Goal: Information Seeking & Learning: Learn about a topic

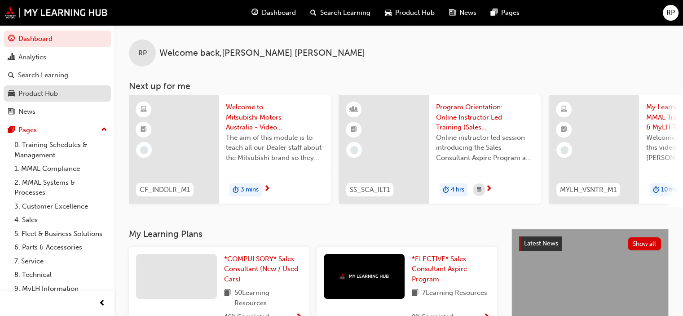
click at [62, 92] on div "Product Hub" at bounding box center [57, 93] width 98 height 11
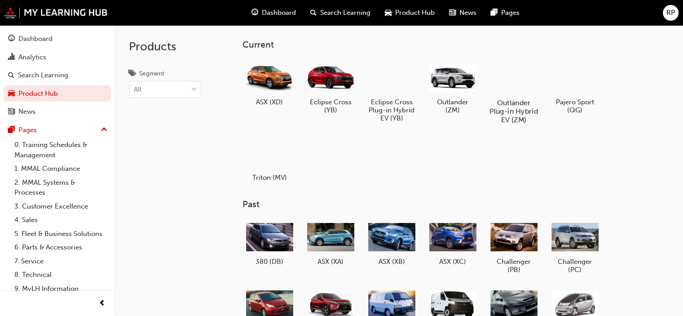
click at [501, 106] on h5 "Outlander Plug-in Hybrid EV (ZM)" at bounding box center [514, 111] width 50 height 26
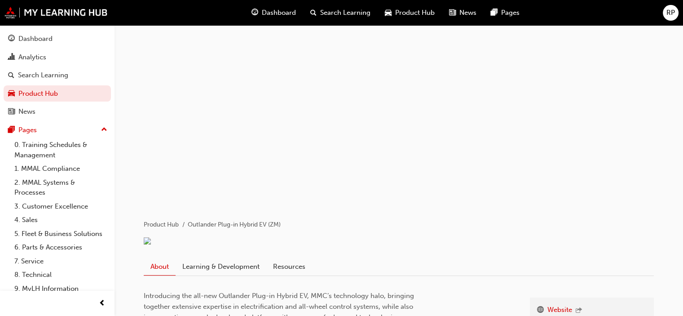
click at [325, 12] on span "Search Learning" at bounding box center [345, 13] width 50 height 10
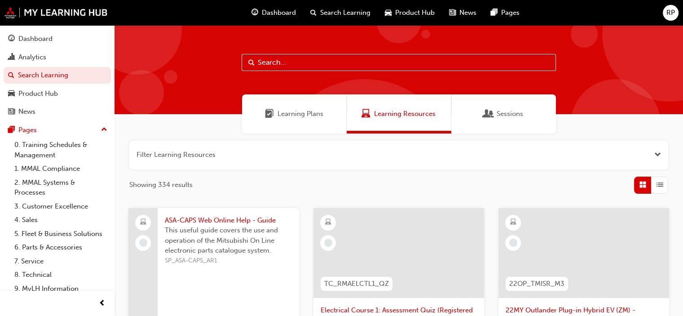
click at [290, 121] on div "Learning Plans" at bounding box center [294, 113] width 105 height 39
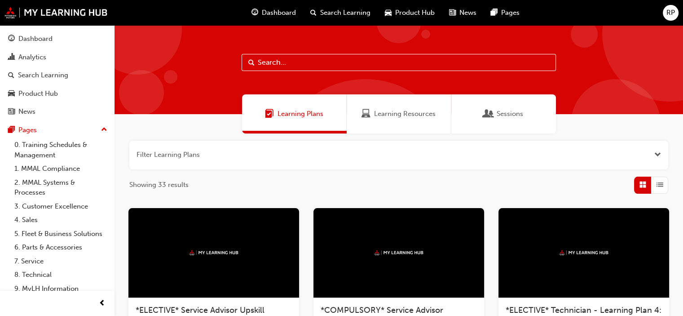
click at [408, 115] on span "Learning Resources" at bounding box center [405, 114] width 62 height 10
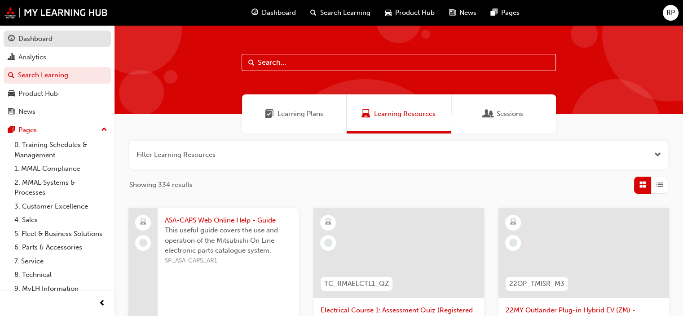
click at [49, 39] on div "Dashboard" at bounding box center [35, 39] width 34 height 10
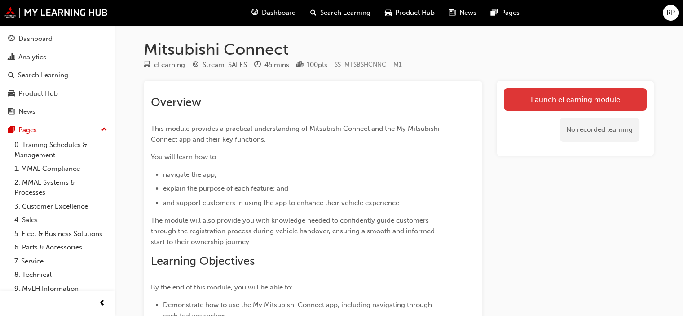
click at [614, 95] on link "Launch eLearning module" at bounding box center [575, 99] width 143 height 22
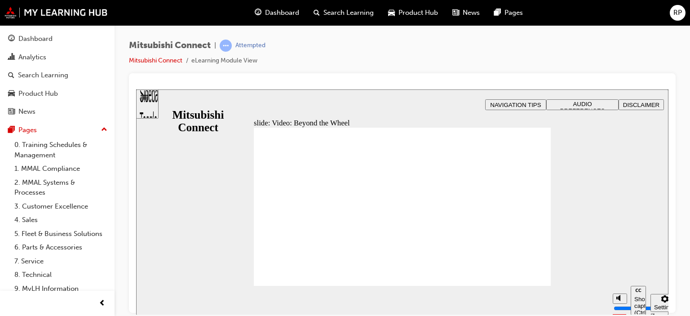
click at [154, 103] on div "Sidebar Toggle" at bounding box center [147, 107] width 15 height 54
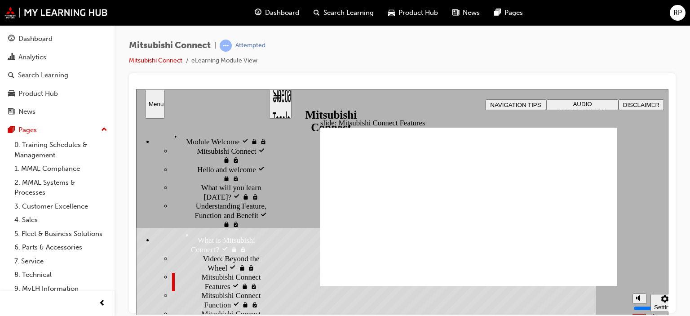
click at [583, 104] on span "AUDIO PREFERENCES" at bounding box center [582, 106] width 45 height 13
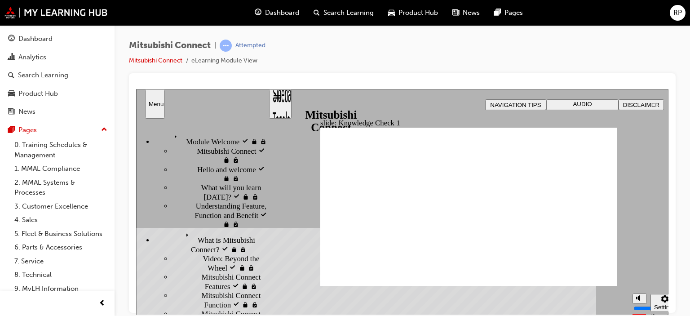
checkbox input "true"
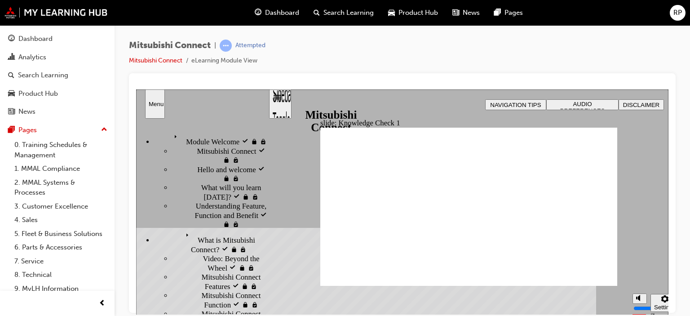
checkbox input "false"
checkbox input "true"
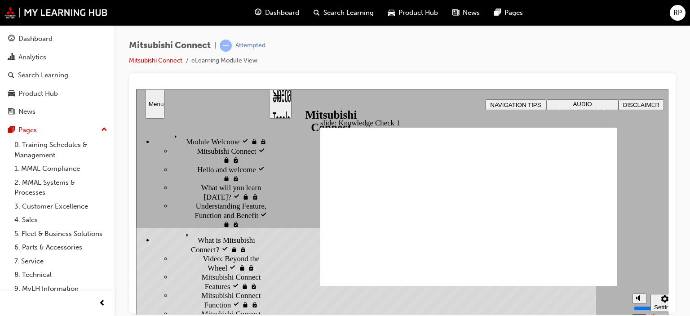
checkbox input "true"
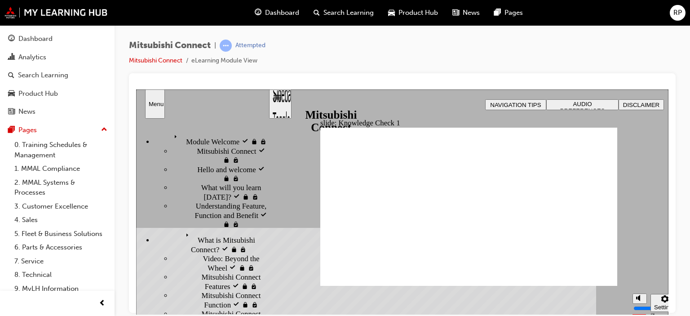
checkbox input "false"
checkbox input "true"
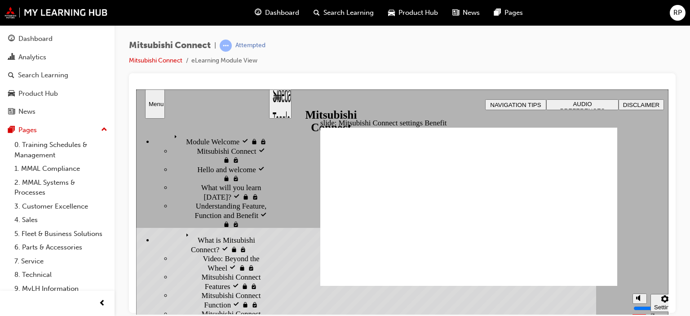
radio input "false"
radio input "true"
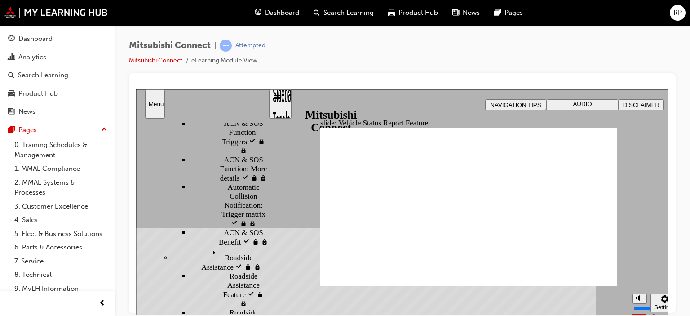
scroll to position [549, 0]
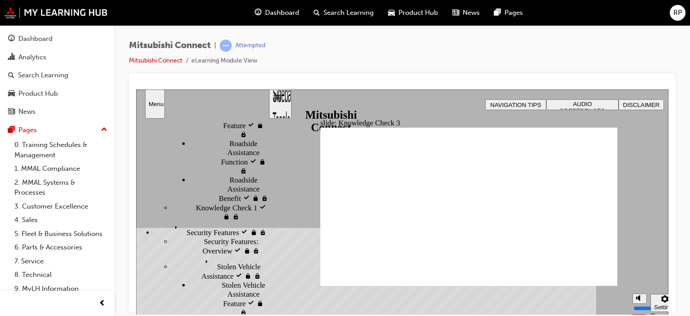
scroll to position [467, 0]
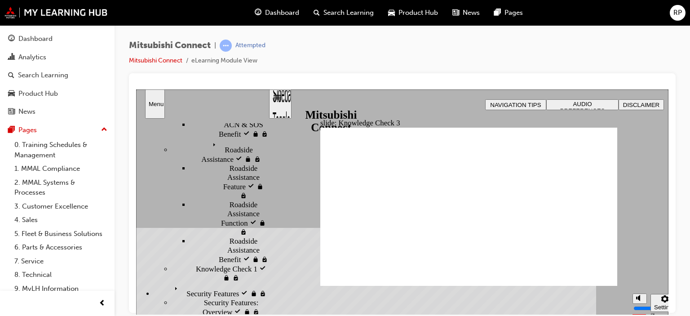
checkbox input "true"
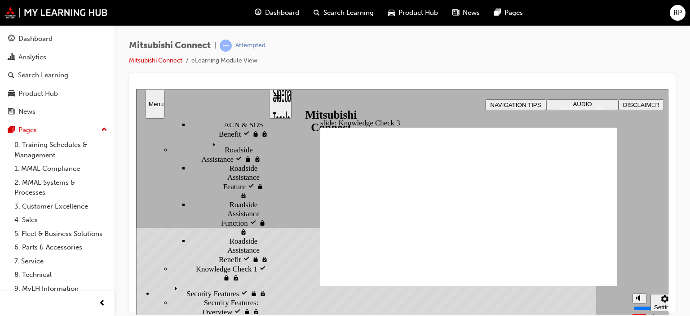
drag, startPoint x: 393, startPoint y: 270, endPoint x: 401, endPoint y: 274, distance: 9.0
checkbox input "false"
checkbox input "true"
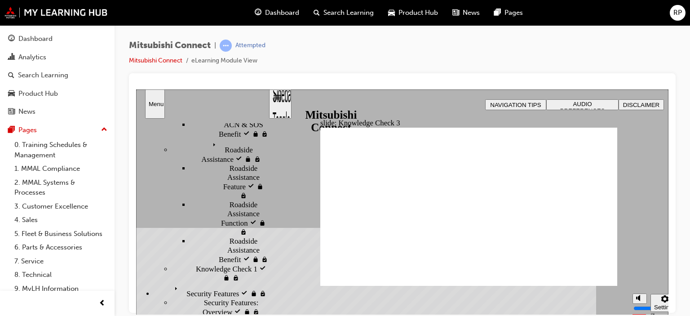
checkbox input "true"
drag, startPoint x: 332, startPoint y: 219, endPoint x: 332, endPoint y: 209, distance: 10.3
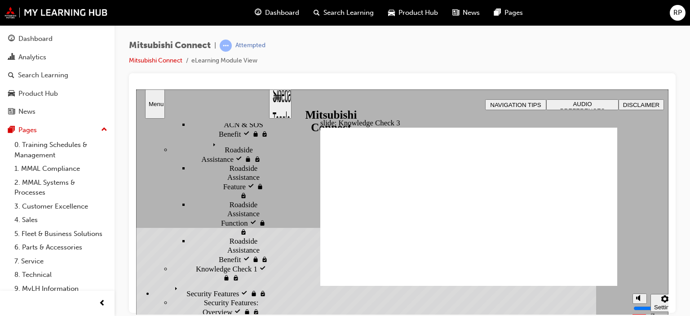
checkbox input "false"
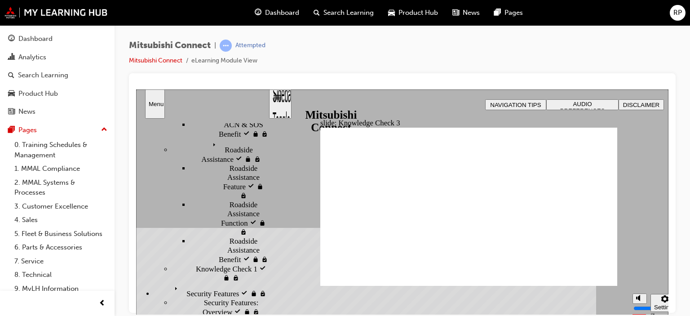
checkbox input "false"
checkbox input "true"
drag, startPoint x: 337, startPoint y: 212, endPoint x: 338, endPoint y: 202, distance: 10.4
checkbox input "true"
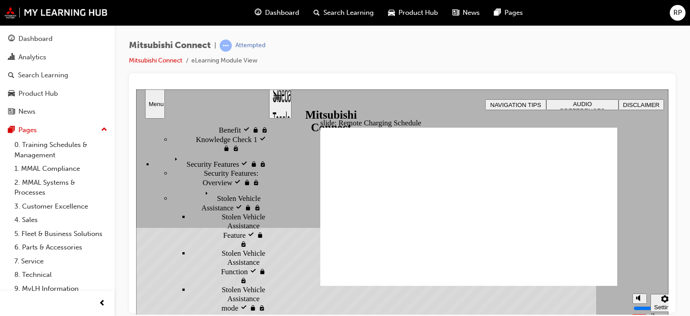
scroll to position [549, 0]
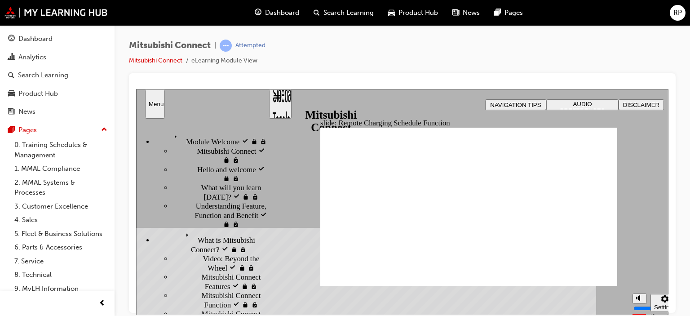
scroll to position [549, 0]
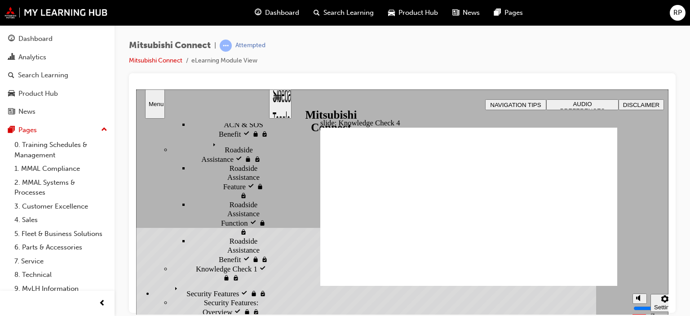
radio input "true"
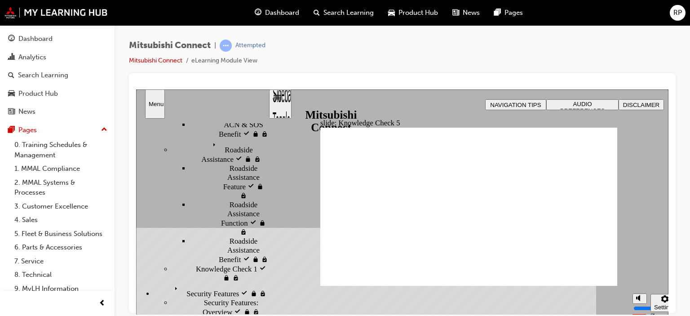
checkbox input "true"
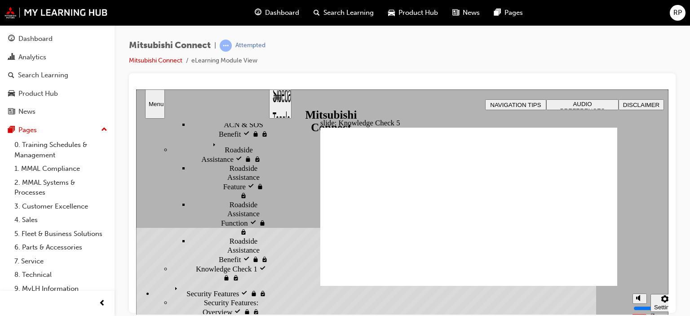
checkbox input "true"
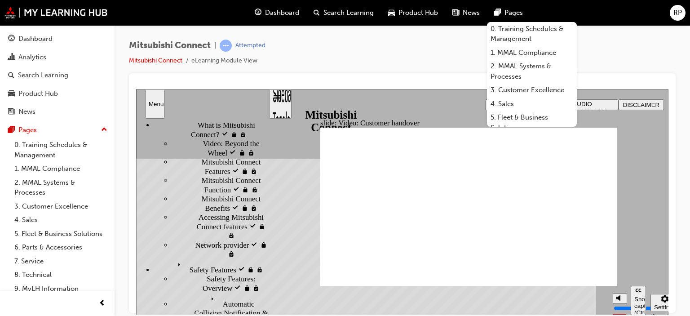
click at [637, 195] on div "slide: Video: Customer handover You must watch the video to the end to be able …" at bounding box center [402, 202] width 532 height 226
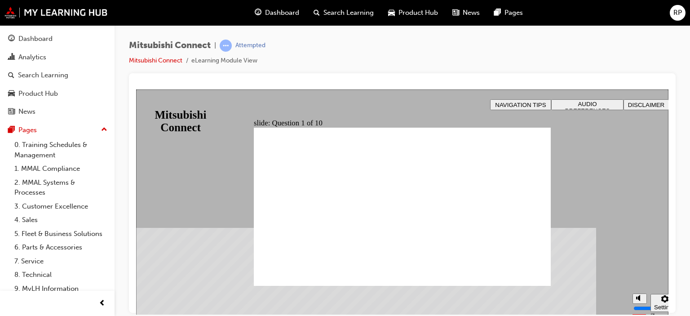
radio input "true"
checkbox input "true"
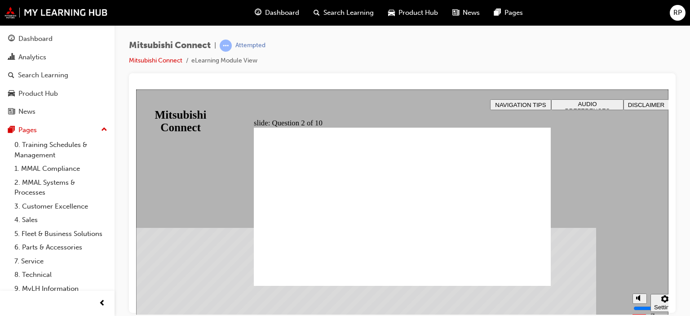
checkbox input "true"
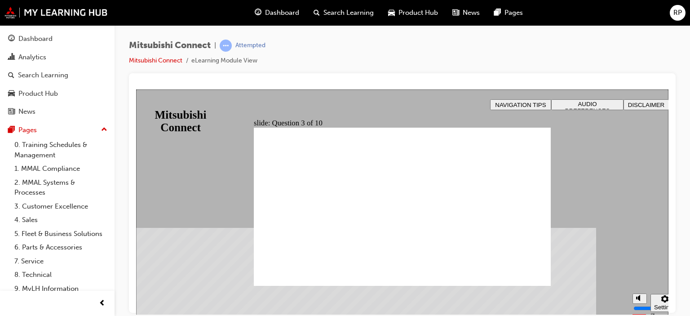
radio input "true"
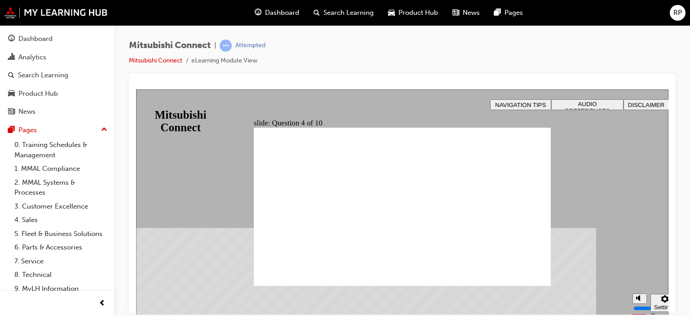
checkbox input "true"
checkbox input "false"
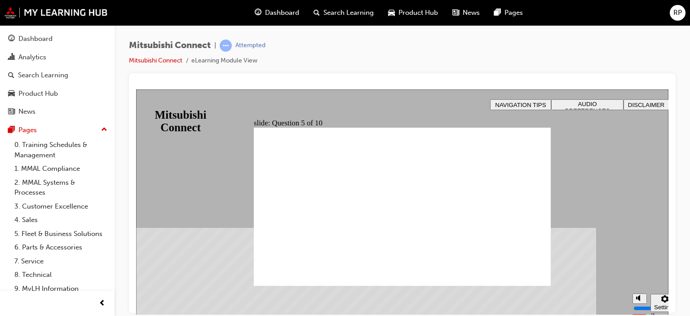
checkbox input "true"
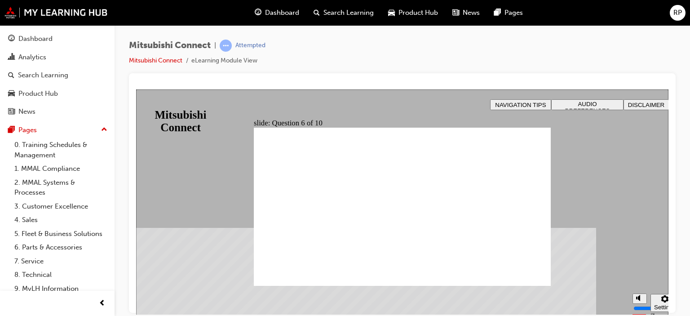
checkbox input "true"
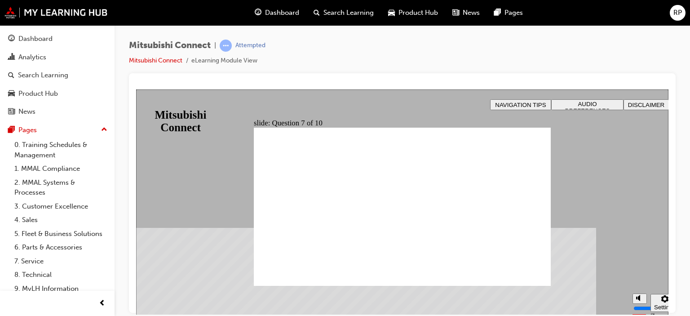
checkbox input "true"
radio input "true"
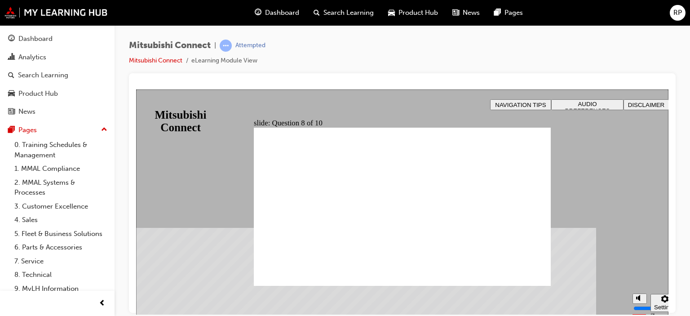
radio input "true"
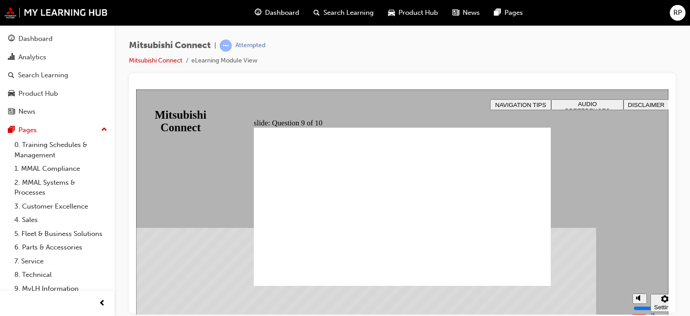
checkbox input "true"
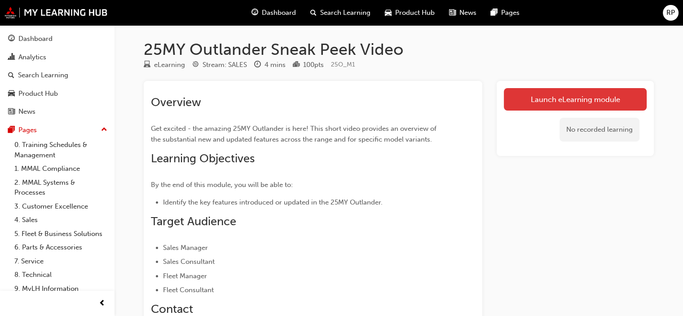
click at [572, 99] on link "Launch eLearning module" at bounding box center [575, 99] width 143 height 22
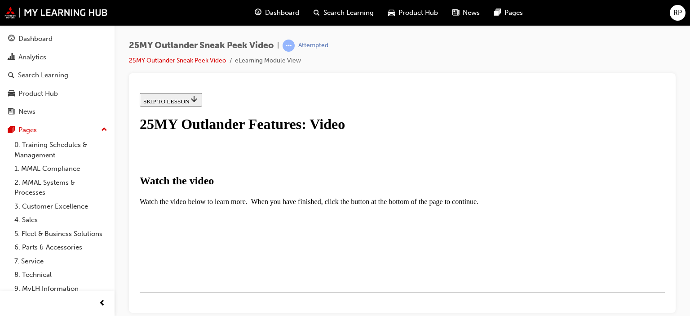
scroll to position [163, 0]
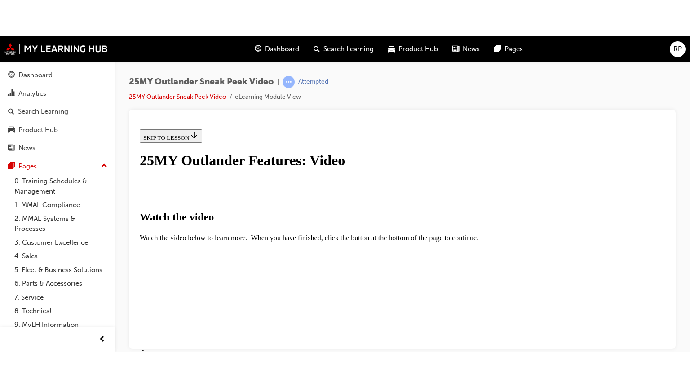
scroll to position [283, 0]
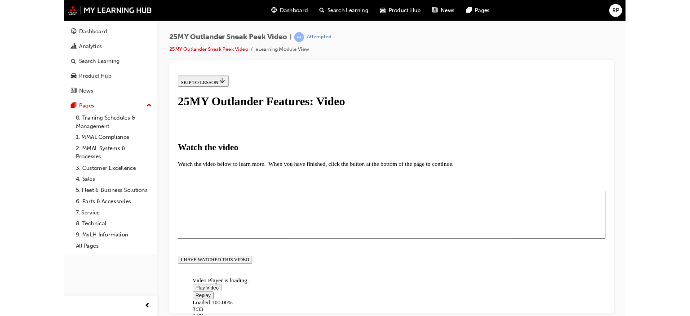
scroll to position [141, 0]
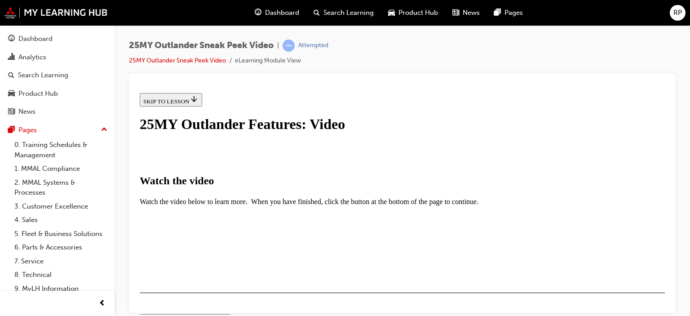
scroll to position [304, 0]
click at [227, 315] on div "I HAVE WATCHED THIS VIDEO" at bounding box center [185, 318] width 84 height 7
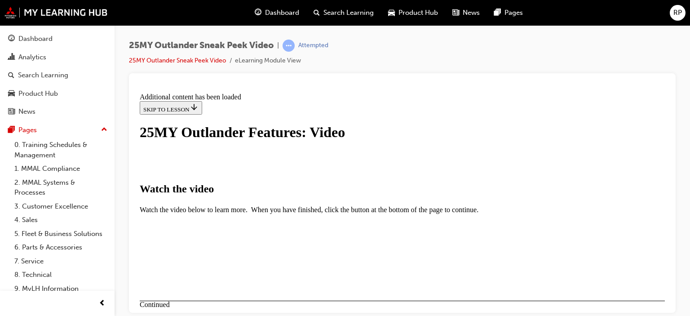
scroll to position [378, 0]
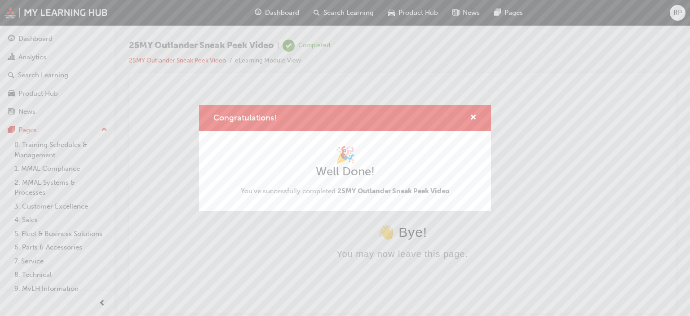
scroll to position [0, 0]
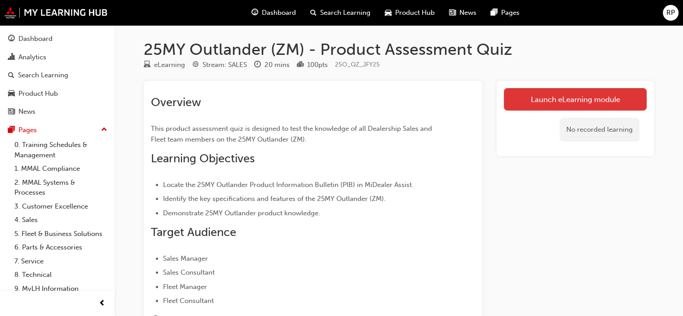
click at [581, 97] on link "Launch eLearning module" at bounding box center [575, 99] width 143 height 22
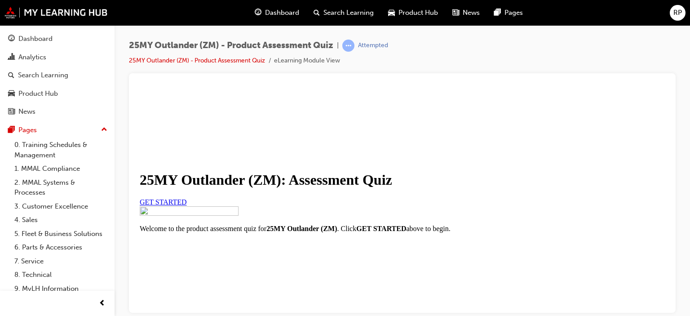
click at [187, 205] on link "GET STARTED" at bounding box center [163, 202] width 47 height 8
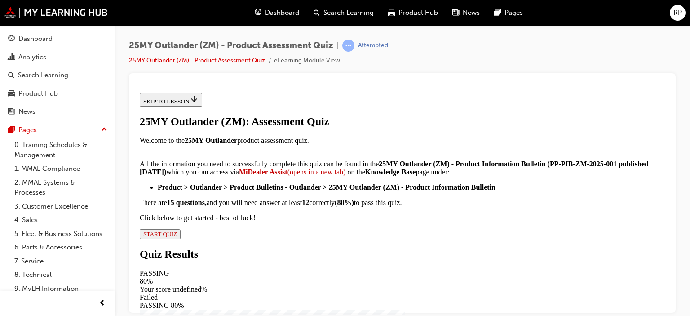
scroll to position [239, 0]
click at [177, 237] on span "START QUIZ" at bounding box center [160, 233] width 34 height 7
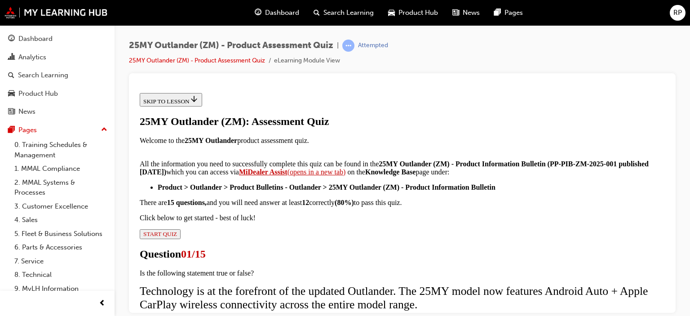
scroll to position [120, 0]
click at [148, 315] on input "True" at bounding box center [145, 322] width 6 height 6
radio input "true"
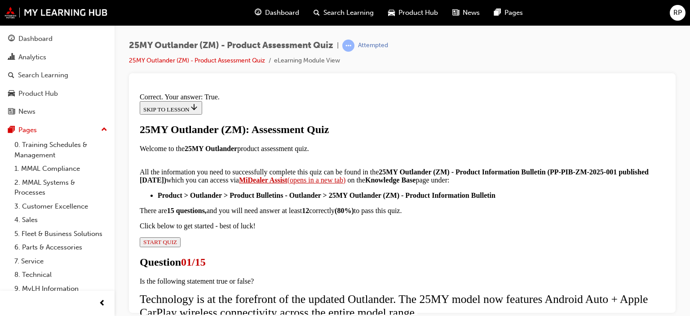
scroll to position [202, 0]
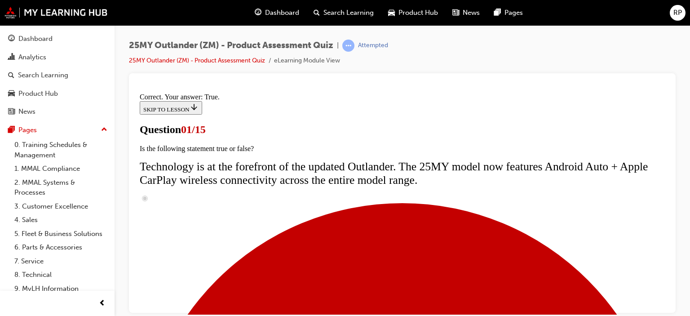
scroll to position [167, 0]
radio input "true"
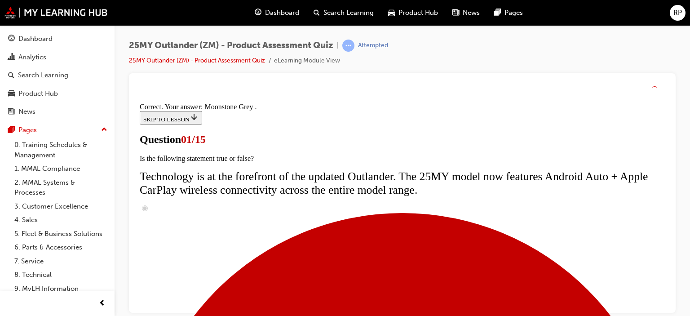
scroll to position [315, 0]
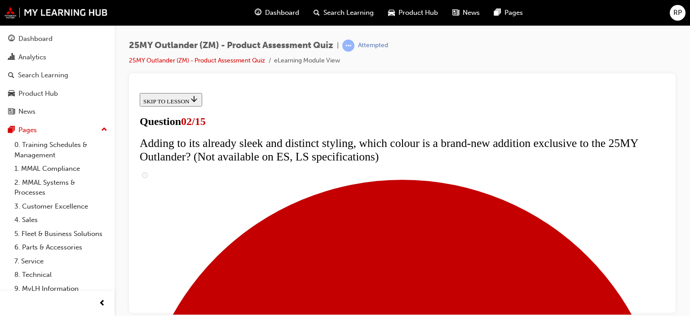
scroll to position [226, 0]
checkbox input "true"
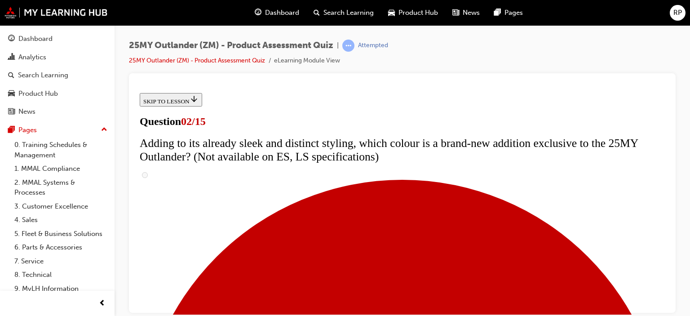
checkbox input "true"
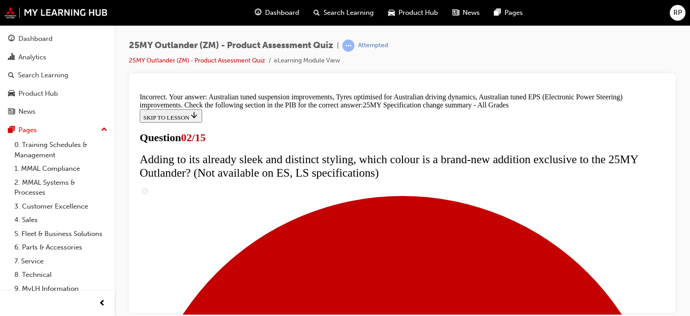
scroll to position [194, 0]
drag, startPoint x: 663, startPoint y: 168, endPoint x: 805, endPoint y: 335, distance: 219.0
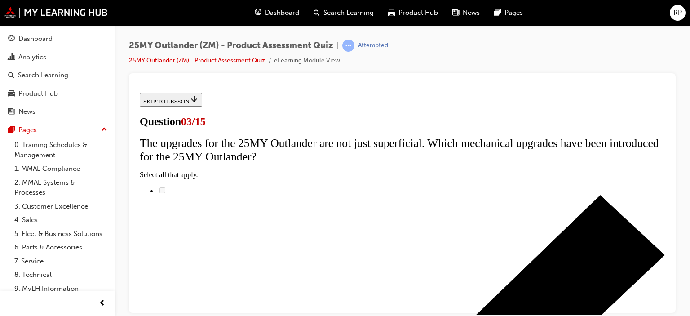
scroll to position [120, 0]
radio input "true"
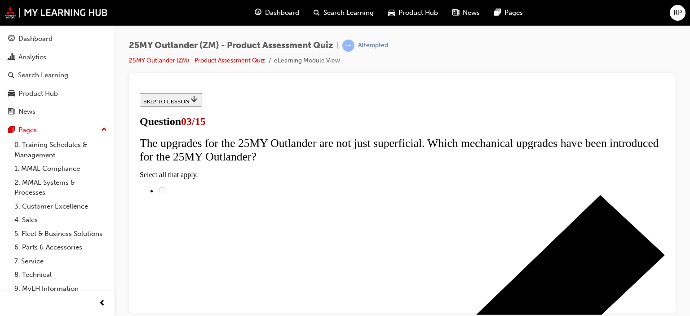
radio input "true"
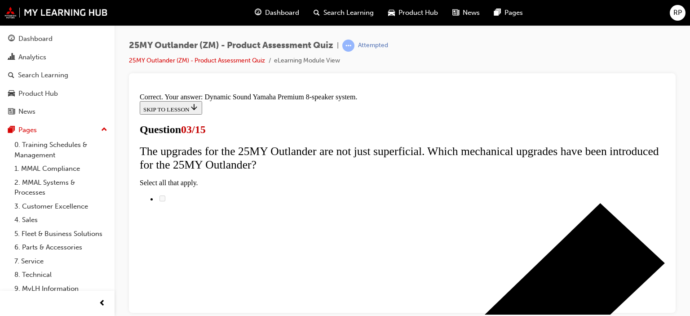
scroll to position [243, 0]
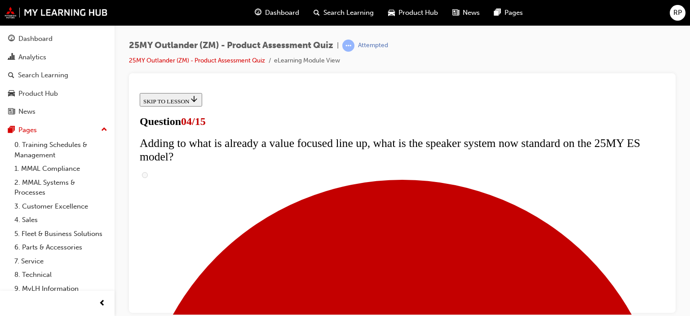
scroll to position [120, 0]
checkbox input "true"
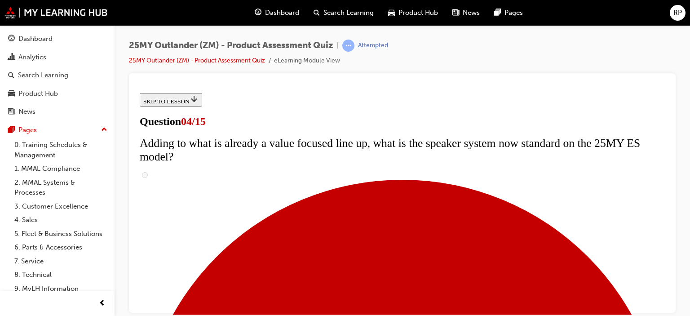
checkbox input "true"
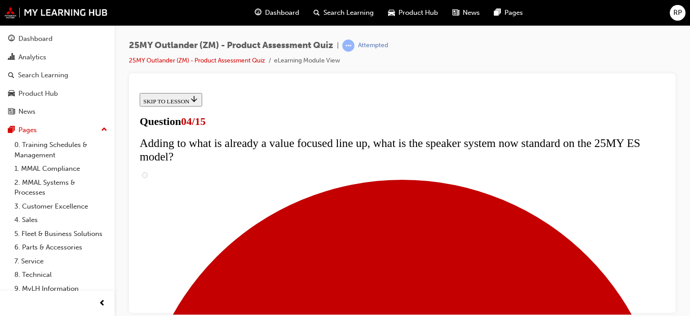
checkbox input "true"
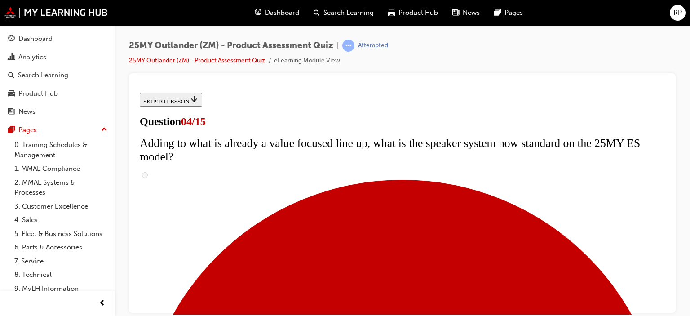
checkbox input "true"
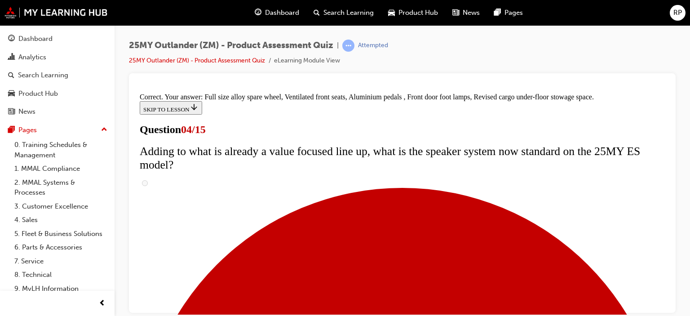
scroll to position [381, 0]
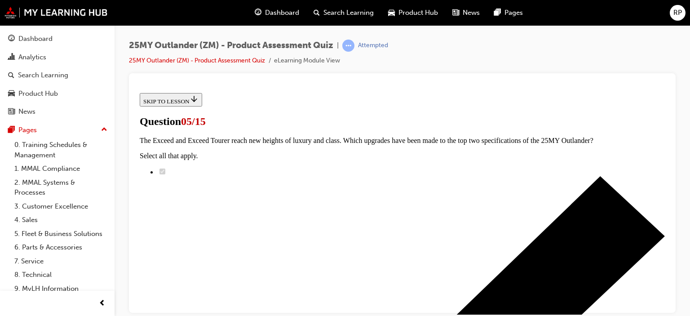
scroll to position [120, 0]
radio input "true"
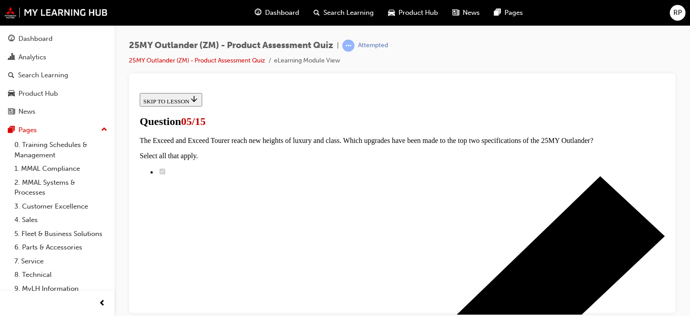
radio input "true"
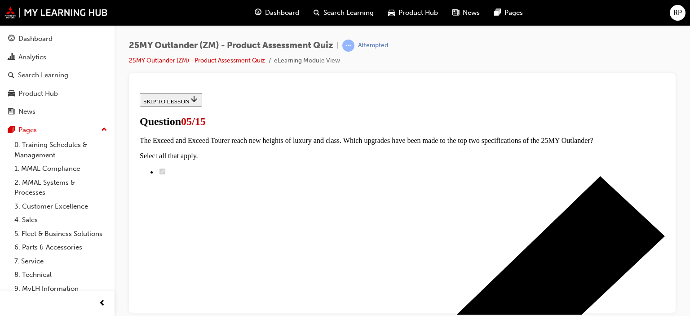
scroll to position [239, 0]
radio input "true"
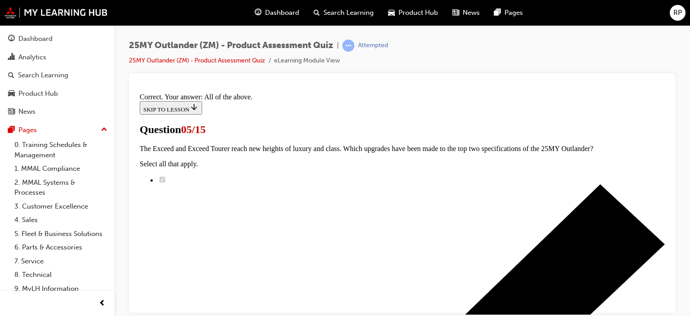
scroll to position [315, 0]
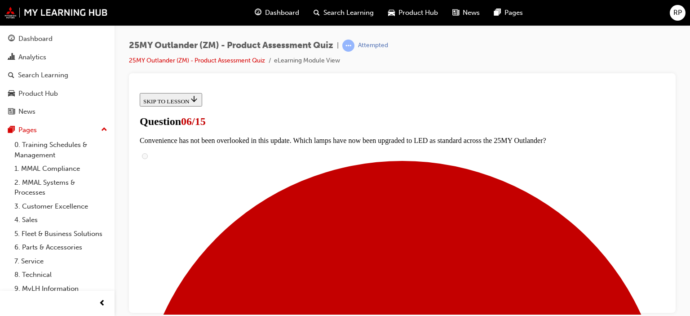
scroll to position [239, 0]
radio input "true"
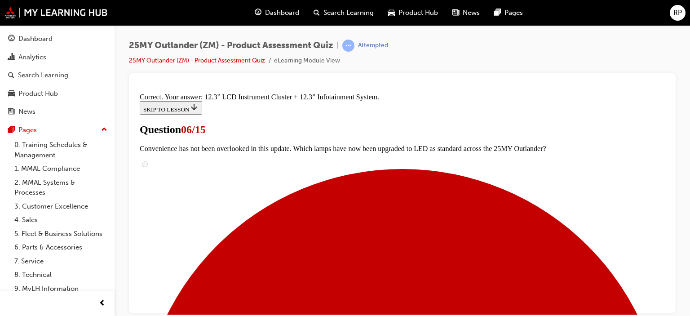
scroll to position [400, 0]
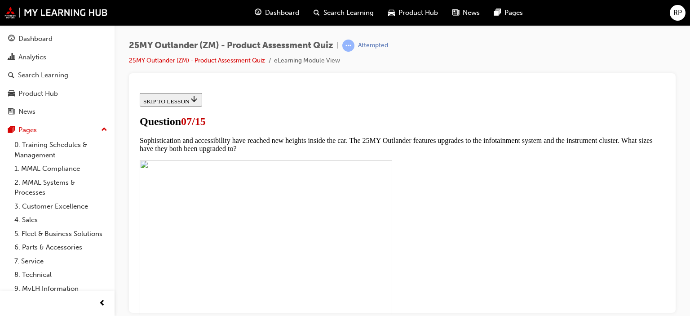
scroll to position [354, 0]
checkbox input "true"
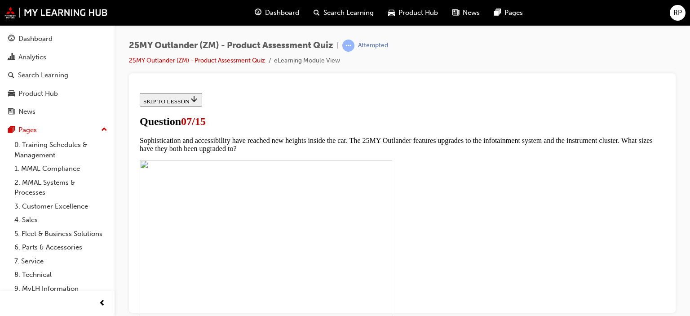
checkbox input "true"
drag, startPoint x: 261, startPoint y: 252, endPoint x: 262, endPoint y: 258, distance: 5.9
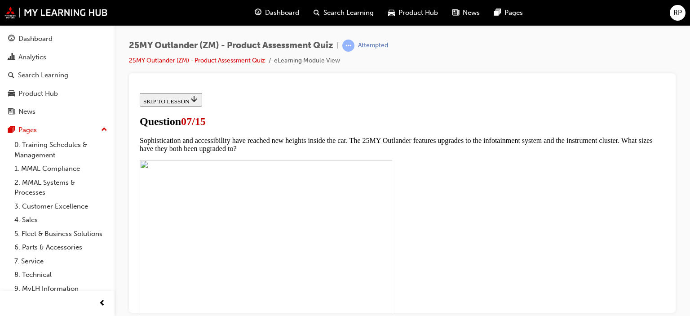
checkbox input "true"
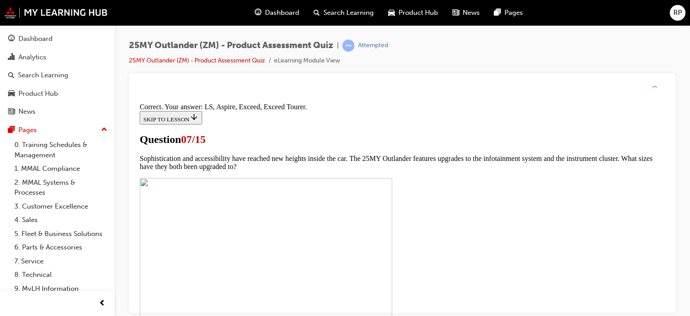
scroll to position [502, 0]
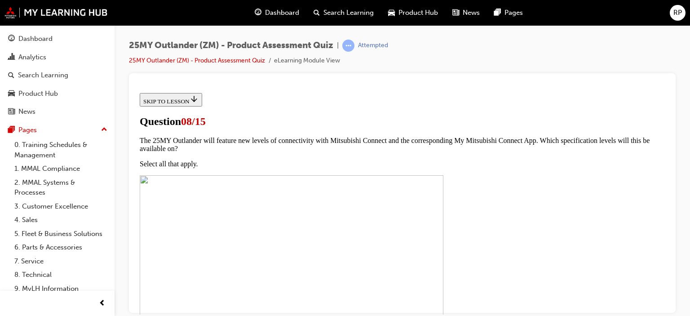
scroll to position [95, 0]
radio input "true"
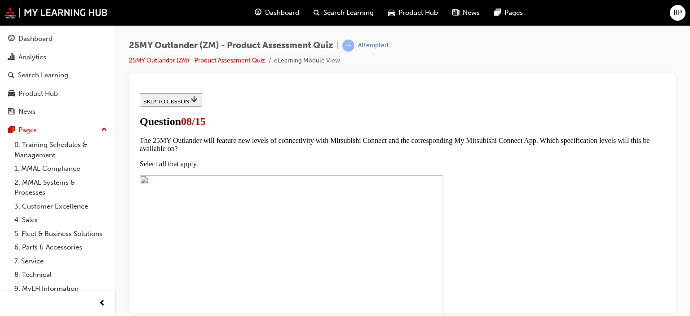
drag, startPoint x: 419, startPoint y: 230, endPoint x: 404, endPoint y: 232, distance: 15.4
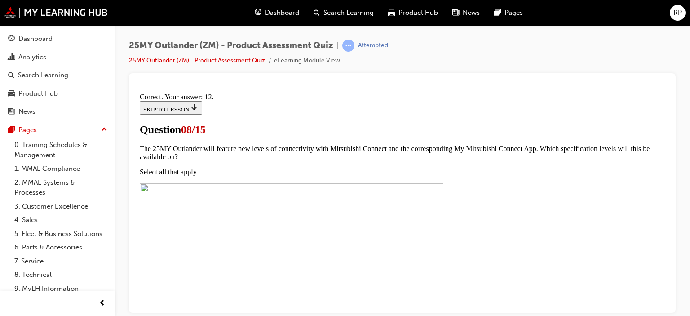
scroll to position [243, 0]
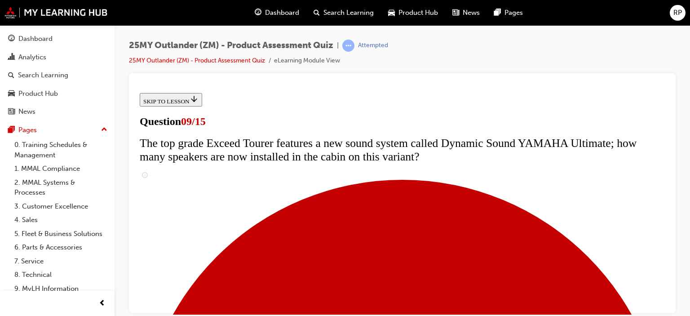
scroll to position [479, 0]
radio input "true"
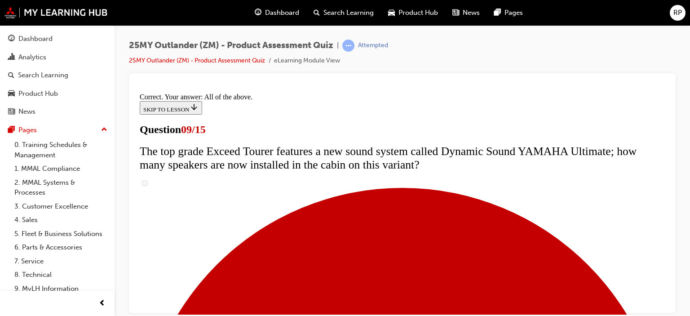
scroll to position [564, 0]
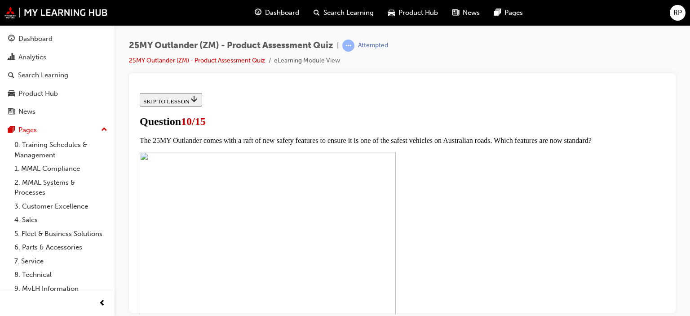
scroll to position [332, 0]
checkbox input "true"
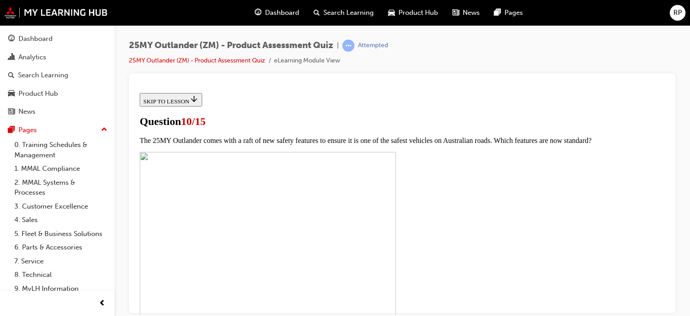
checkbox input "true"
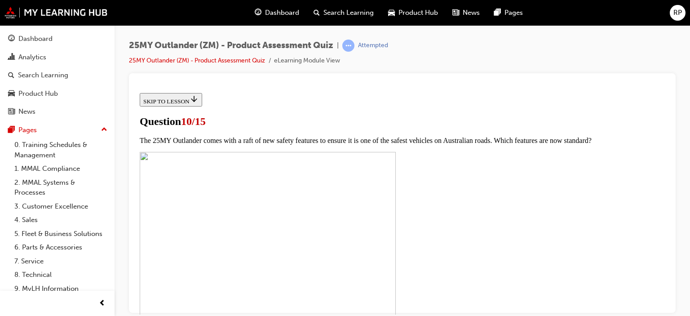
checkbox input "true"
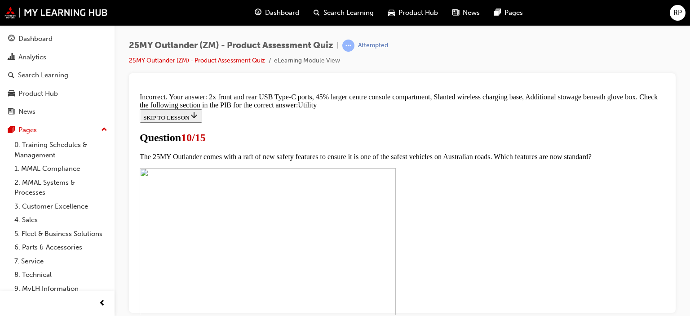
scroll to position [536, 0]
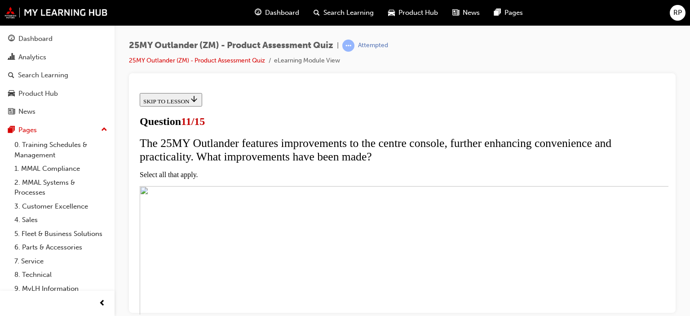
scroll to position [120, 0]
checkbox input "true"
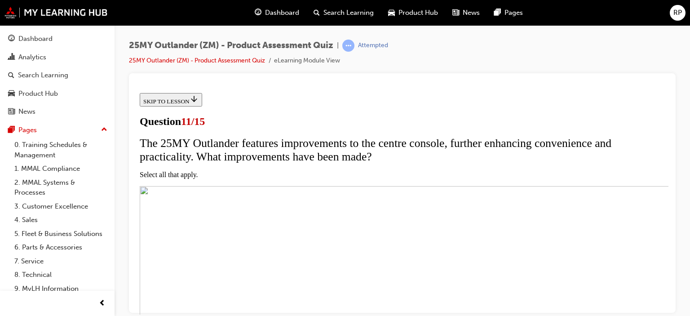
checkbox input "true"
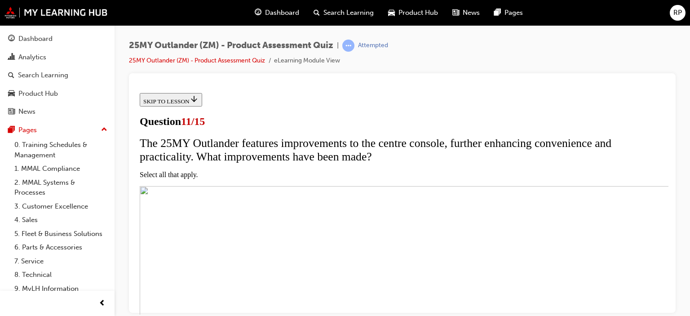
scroll to position [239, 0]
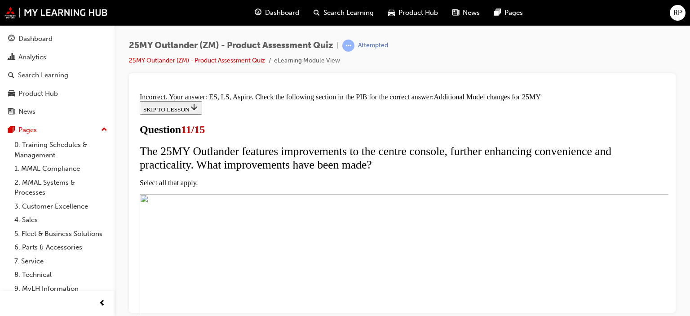
scroll to position [365, 0]
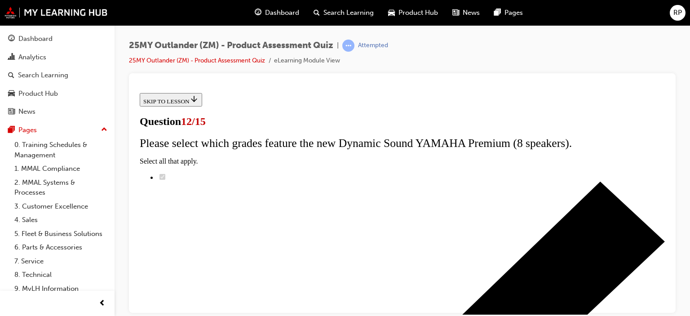
scroll to position [54, 0]
radio input "true"
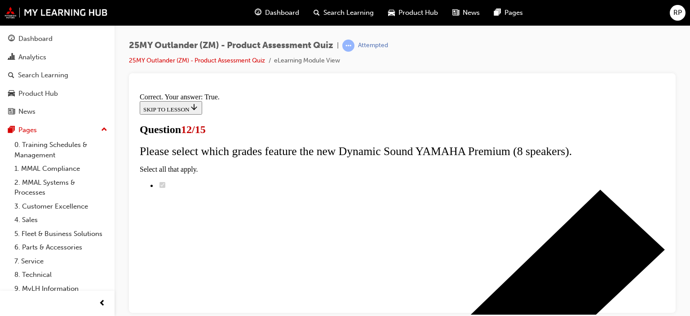
scroll to position [202, 0]
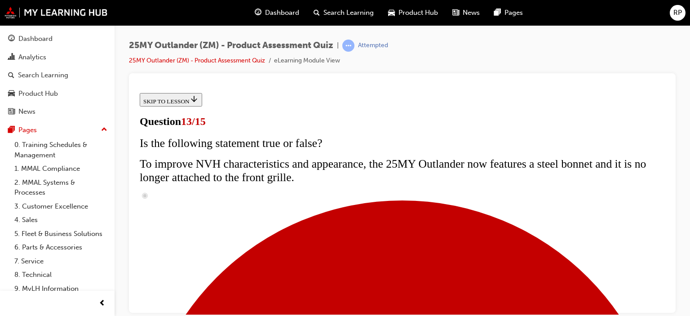
scroll to position [302, 0]
radio input "true"
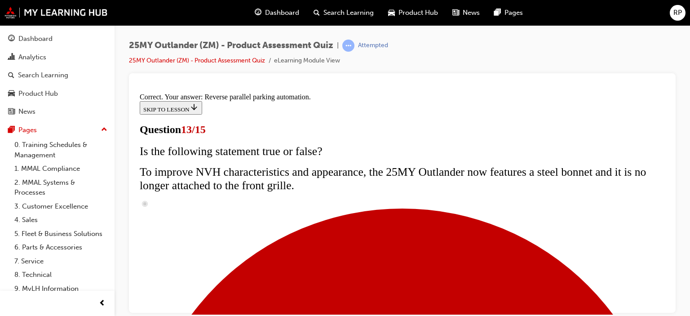
scroll to position [330, 0]
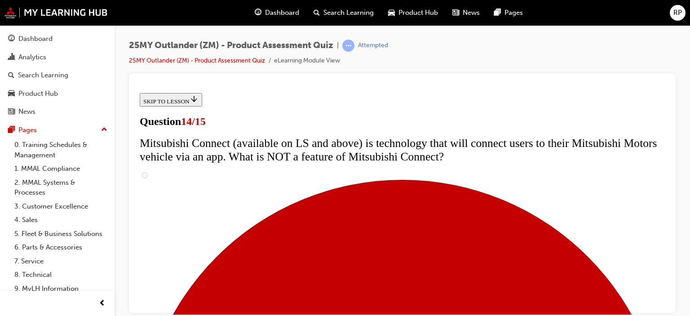
scroll to position [443, 0]
radio input "true"
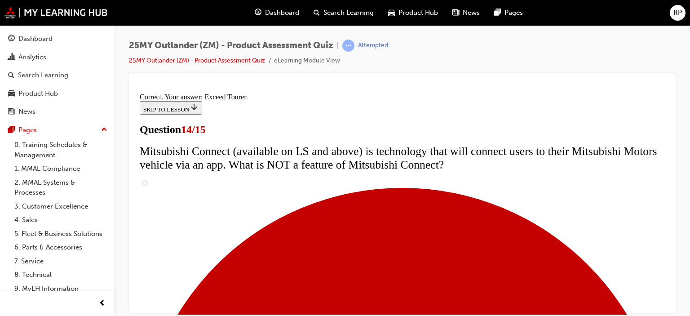
scroll to position [472, 0]
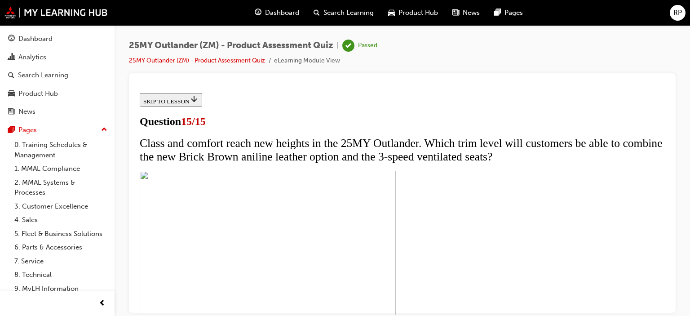
scroll to position [232, 0]
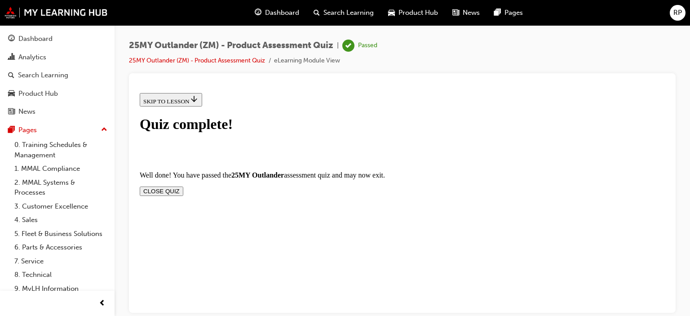
click at [183, 186] on button "CLOSE QUIZ" at bounding box center [162, 190] width 44 height 9
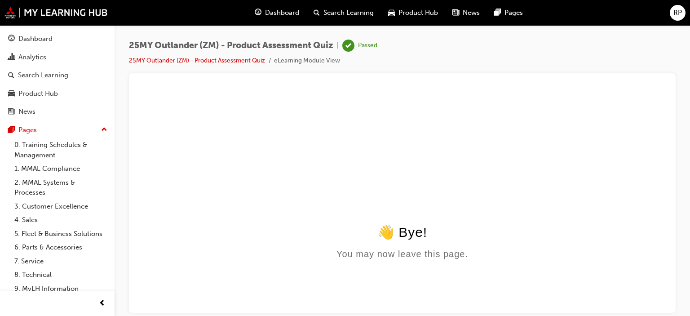
scroll to position [0, 0]
click at [674, 14] on span "RP" at bounding box center [678, 13] width 9 height 10
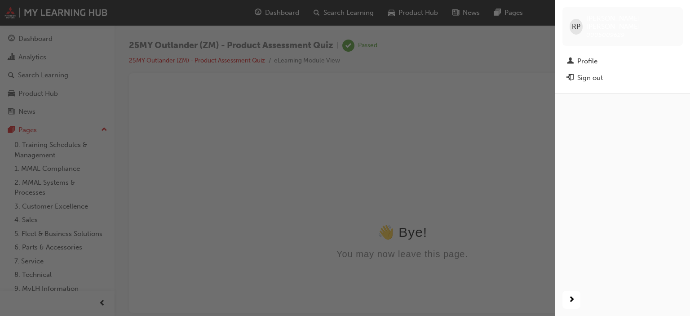
click at [461, 237] on div "button" at bounding box center [277, 158] width 555 height 316
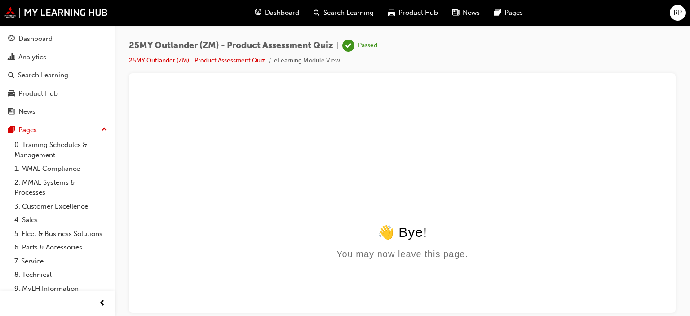
click at [675, 15] on span "RP" at bounding box center [678, 13] width 9 height 10
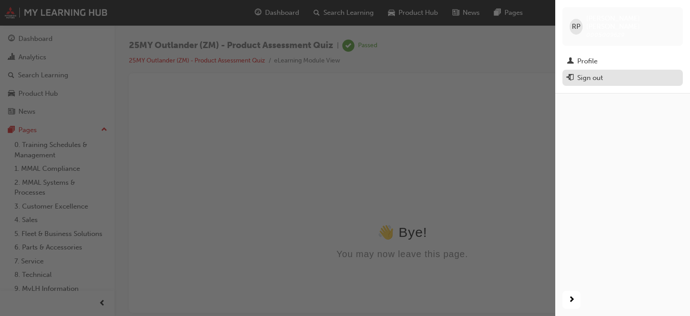
click at [597, 73] on div "Sign out" at bounding box center [590, 78] width 26 height 10
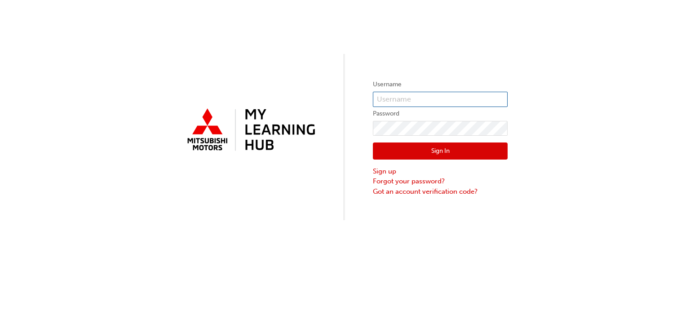
type input "[PERSON_NAME][EMAIL_ADDRESS][PERSON_NAME][DOMAIN_NAME]"
